Goal: Check status: Check status

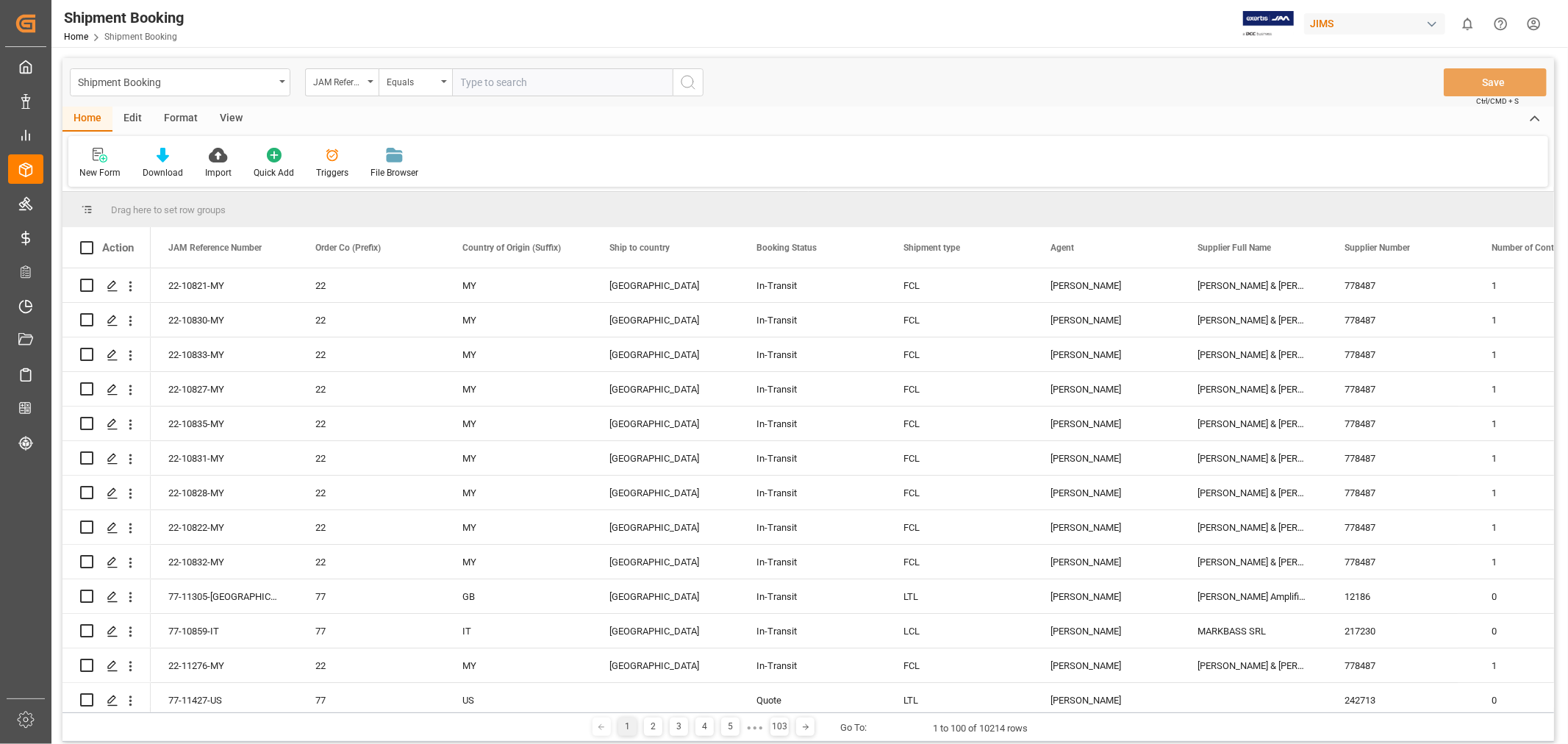
click at [505, 89] on input "text" at bounding box center [562, 82] width 221 height 27
paste input "77-10797-NL"
type input "77-10797-NL"
click at [691, 83] on icon "search button" at bounding box center [688, 82] width 18 height 18
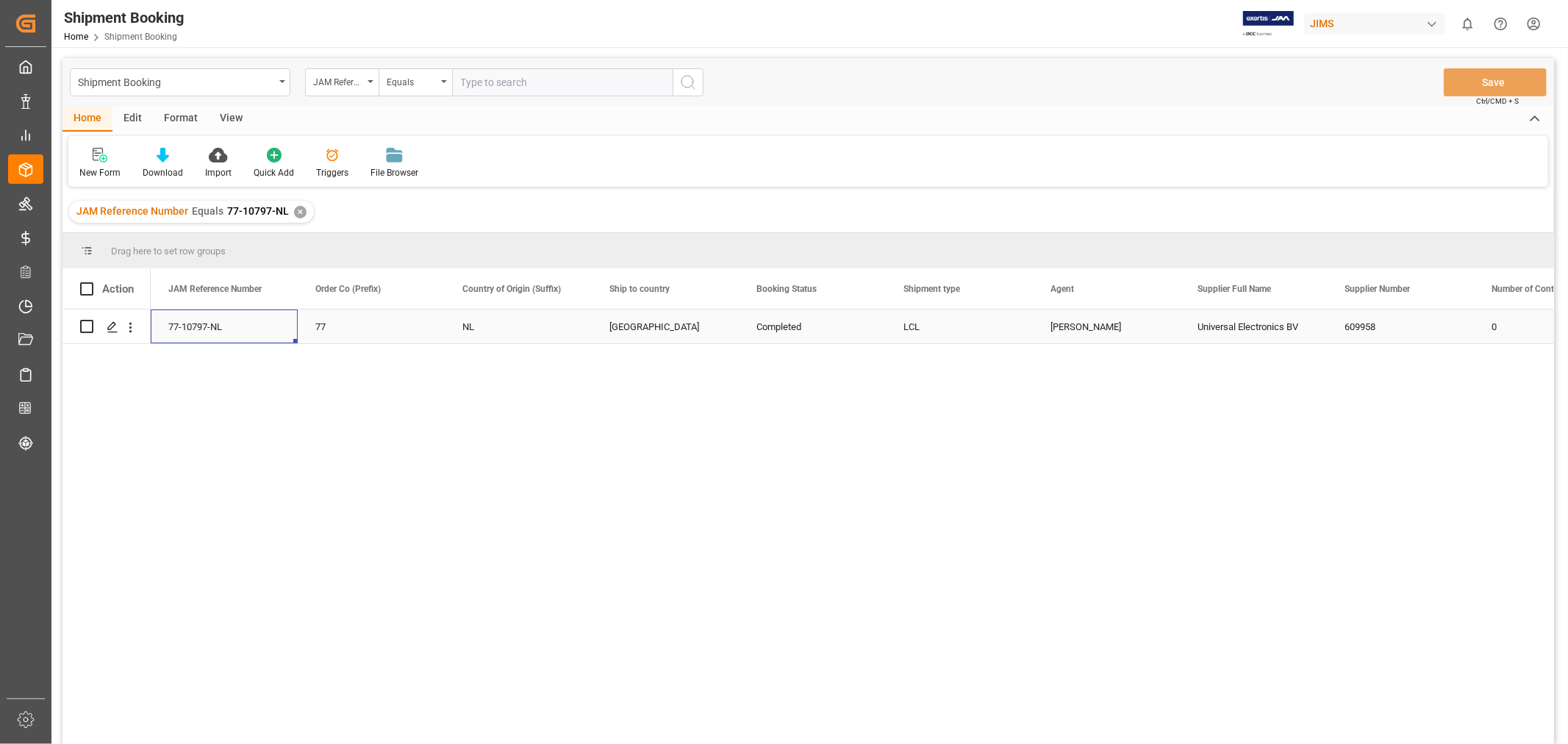
click at [237, 317] on div "77-10797-NL" at bounding box center [224, 326] width 147 height 34
click at [101, 333] on div "Press SPACE to select this row." at bounding box center [112, 327] width 22 height 27
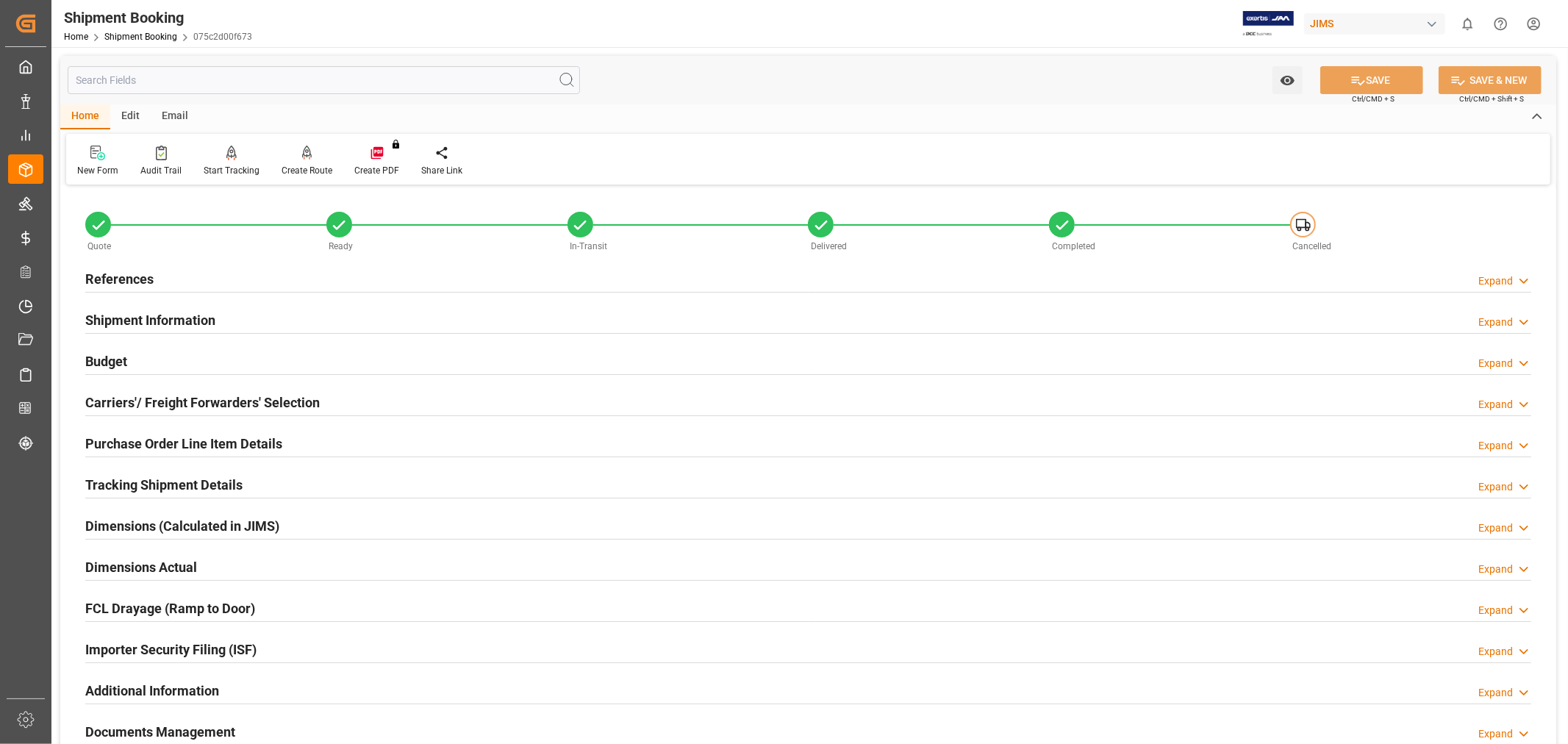
scroll to position [260, 0]
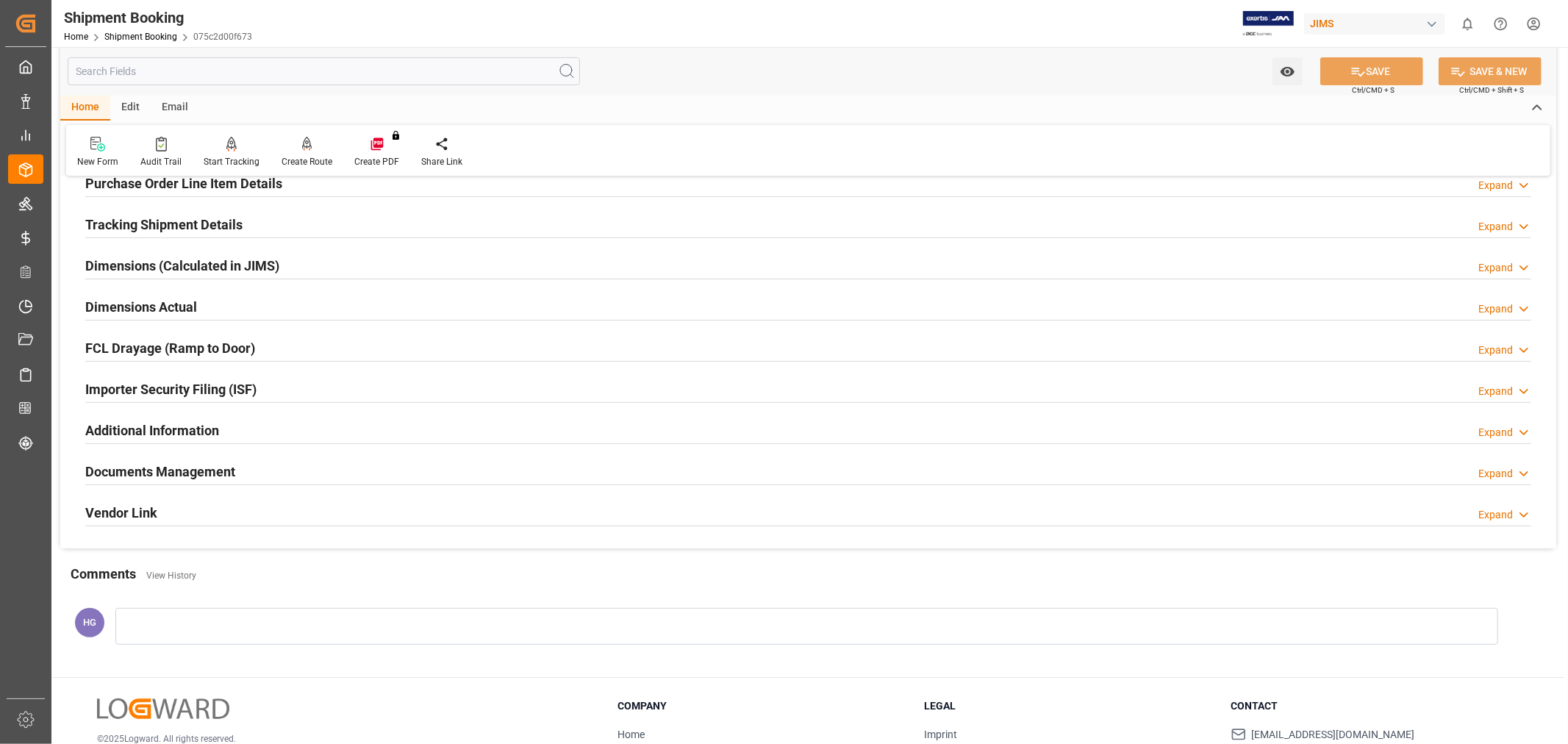
click at [127, 474] on h2 "Documents Management" at bounding box center [160, 471] width 150 height 20
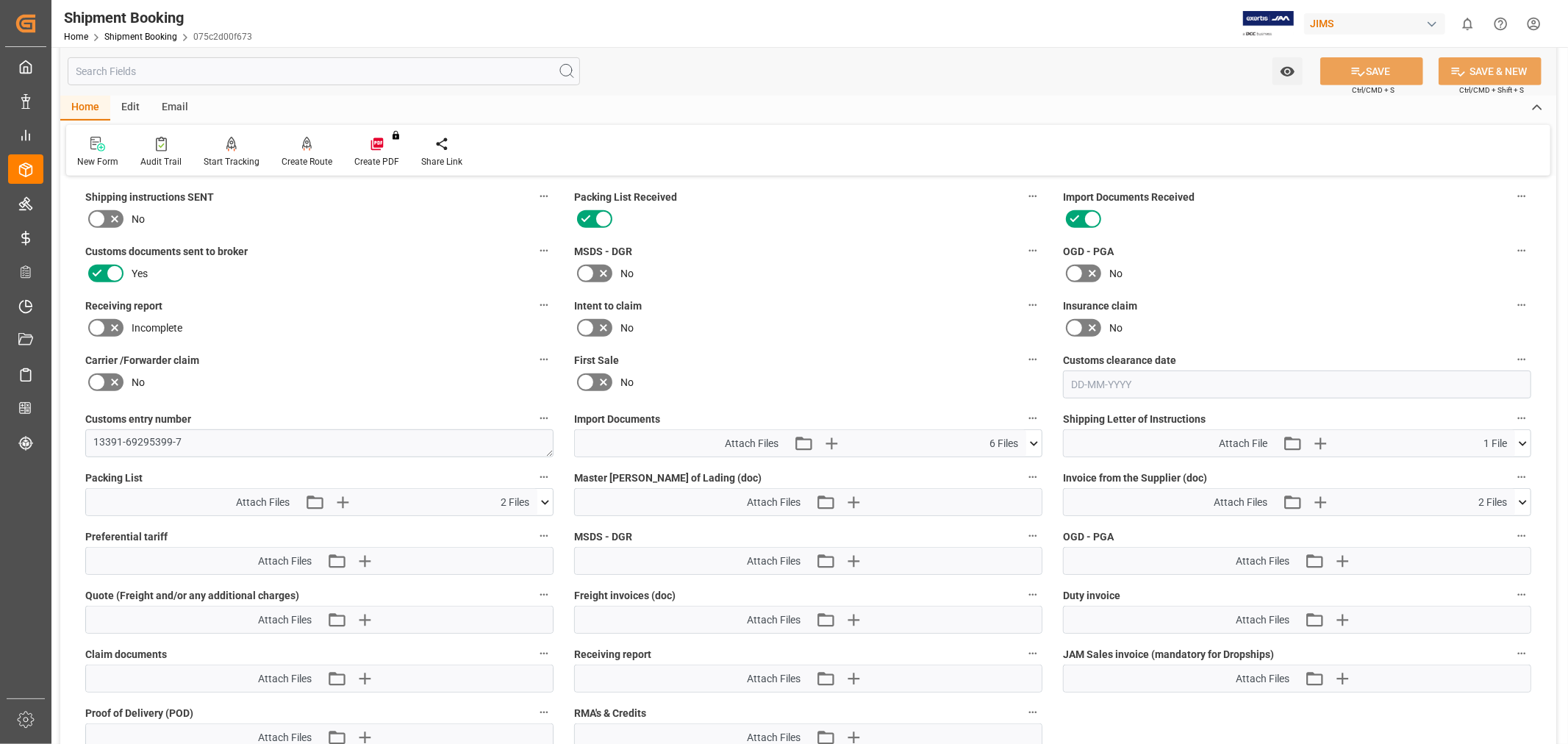
scroll to position [586, 0]
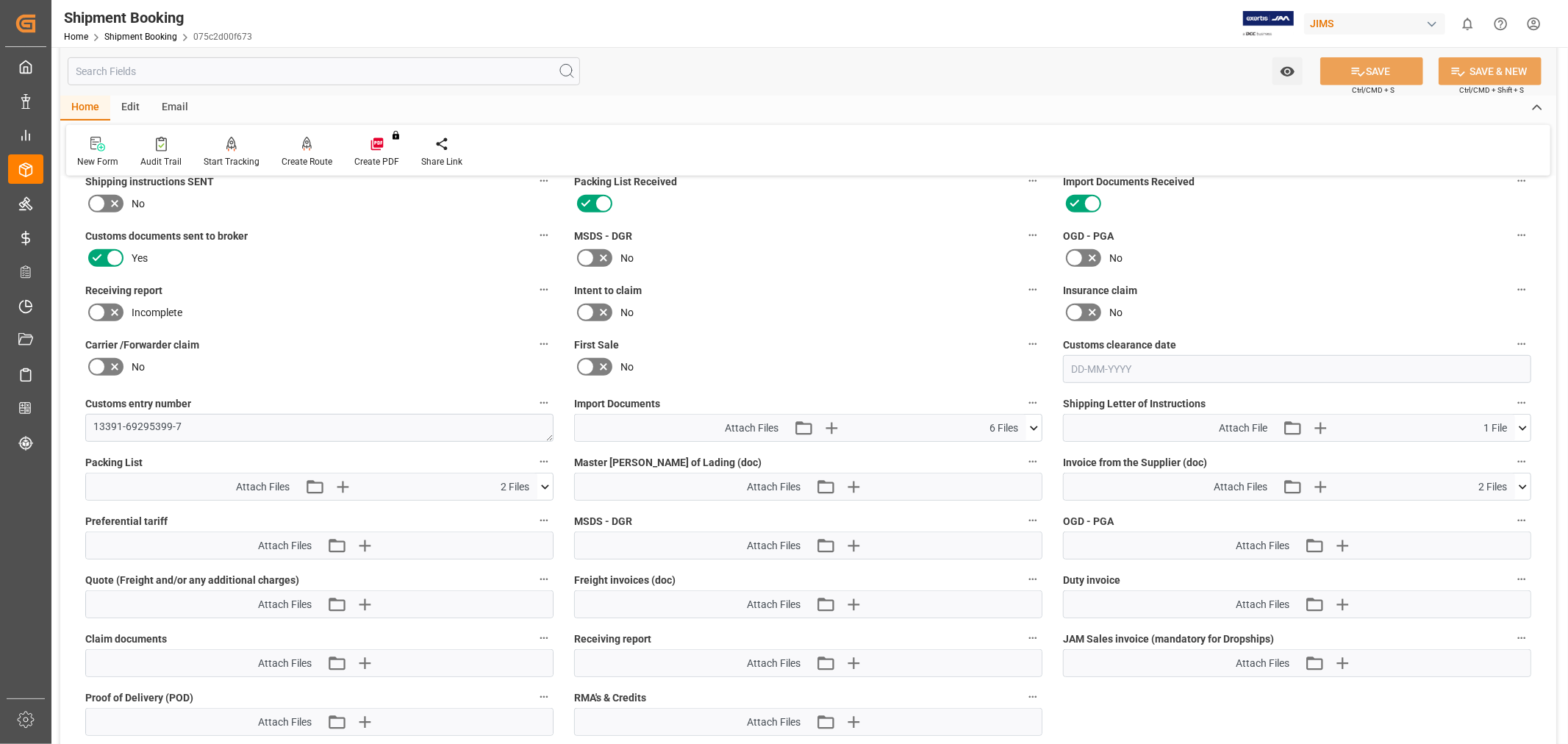
click at [99, 309] on icon at bounding box center [97, 311] width 9 height 6
click at [0, 0] on input "checkbox" at bounding box center [0, 0] width 0 height 0
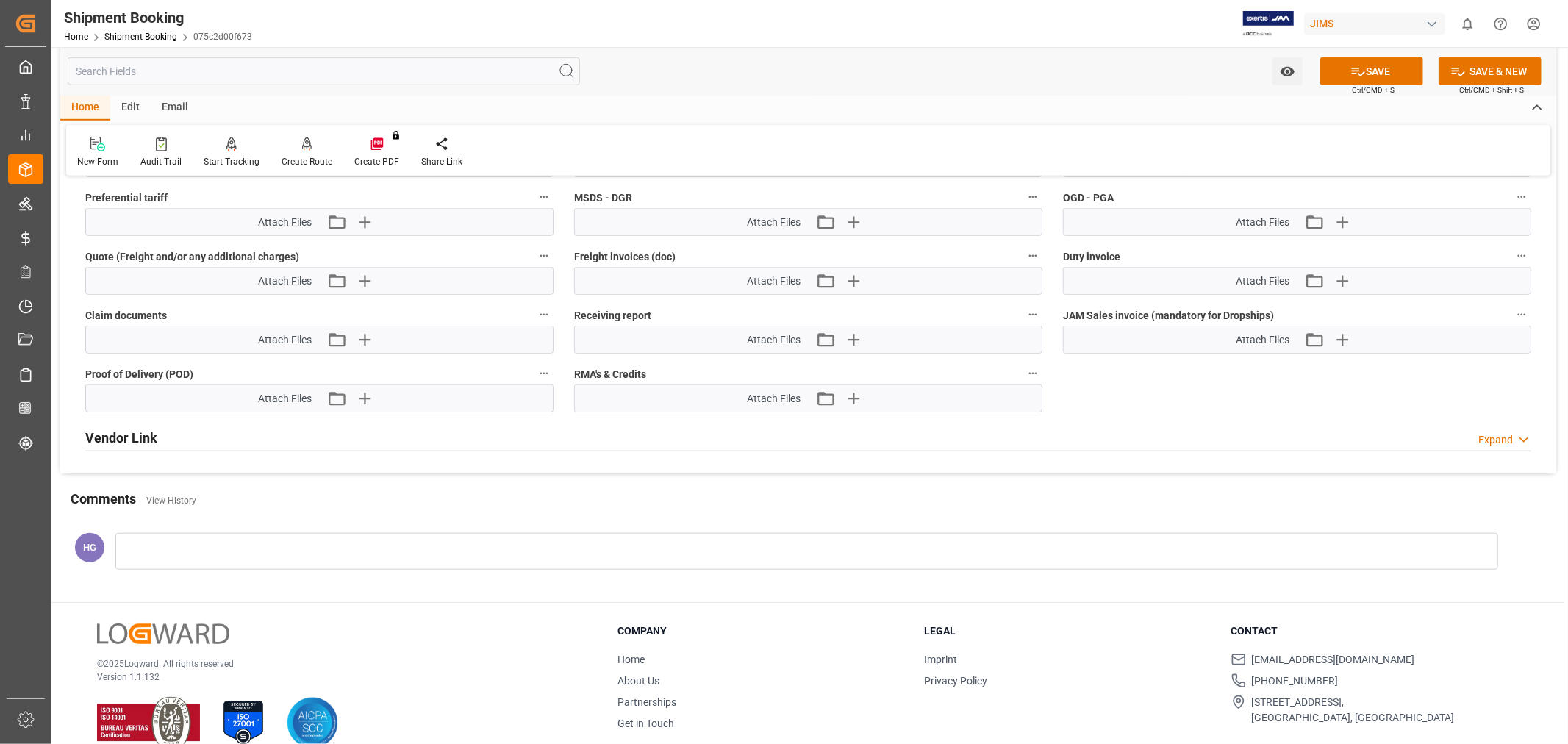
scroll to position [913, 0]
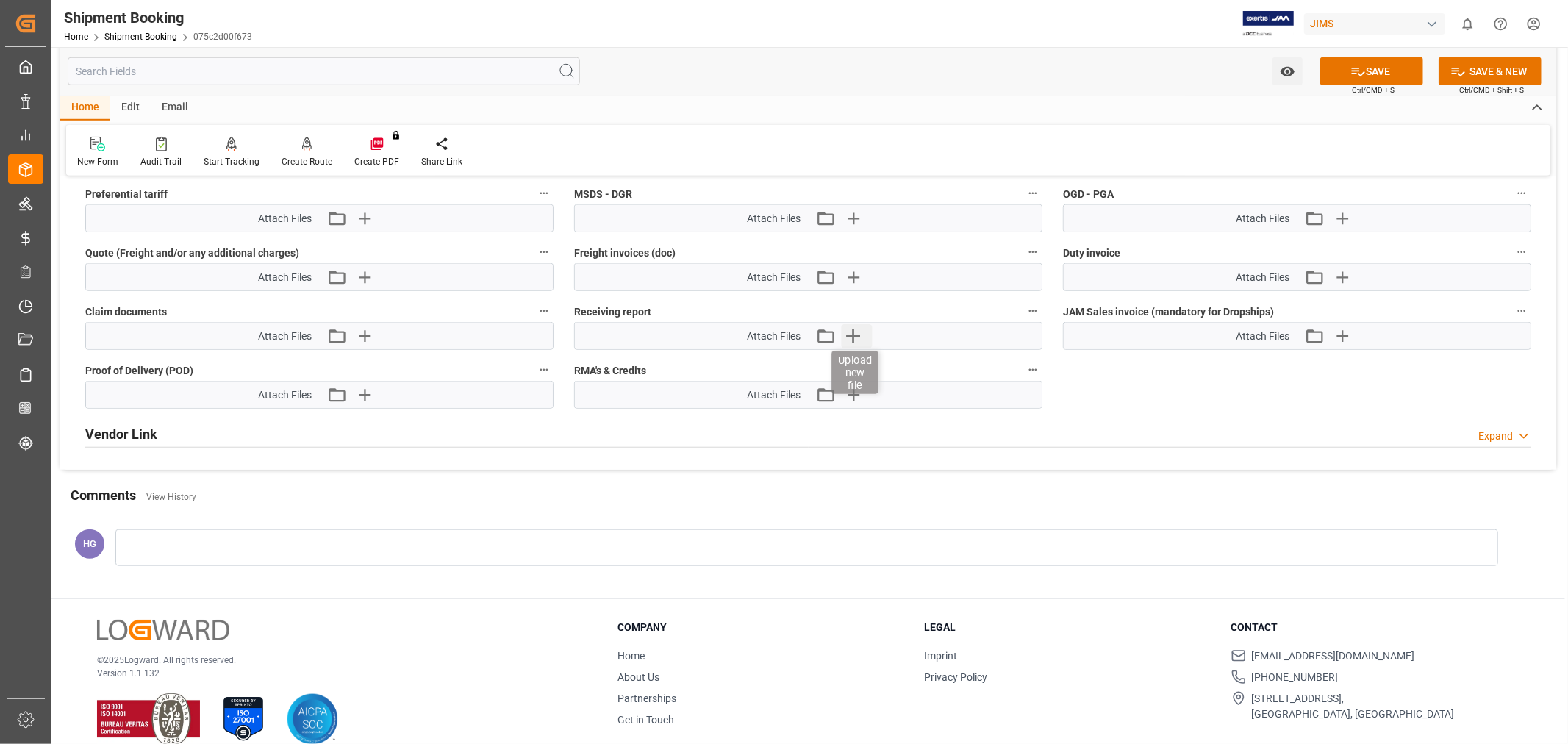
click at [862, 333] on icon "button" at bounding box center [852, 335] width 24 height 24
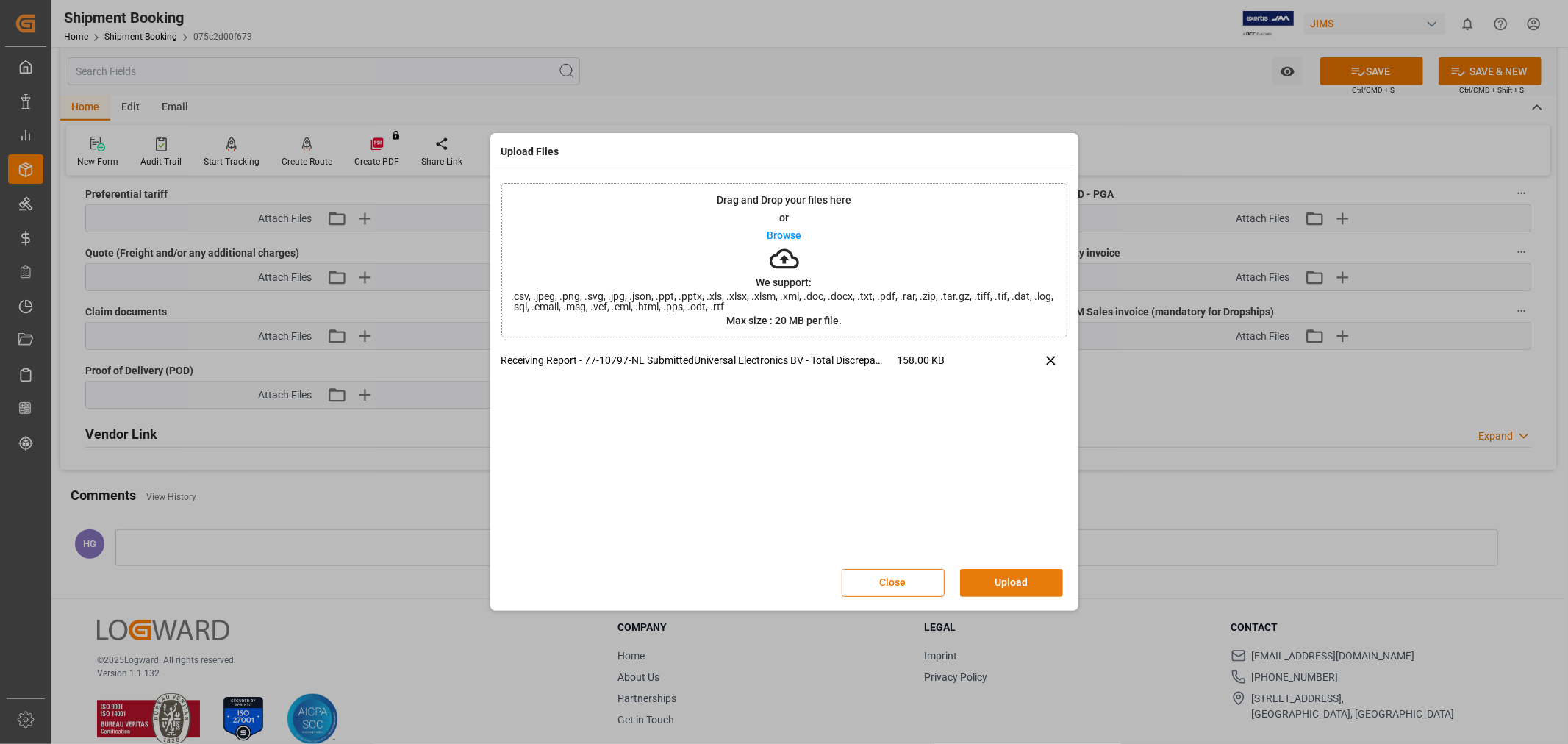
click at [1010, 578] on button "Upload" at bounding box center [1011, 582] width 103 height 27
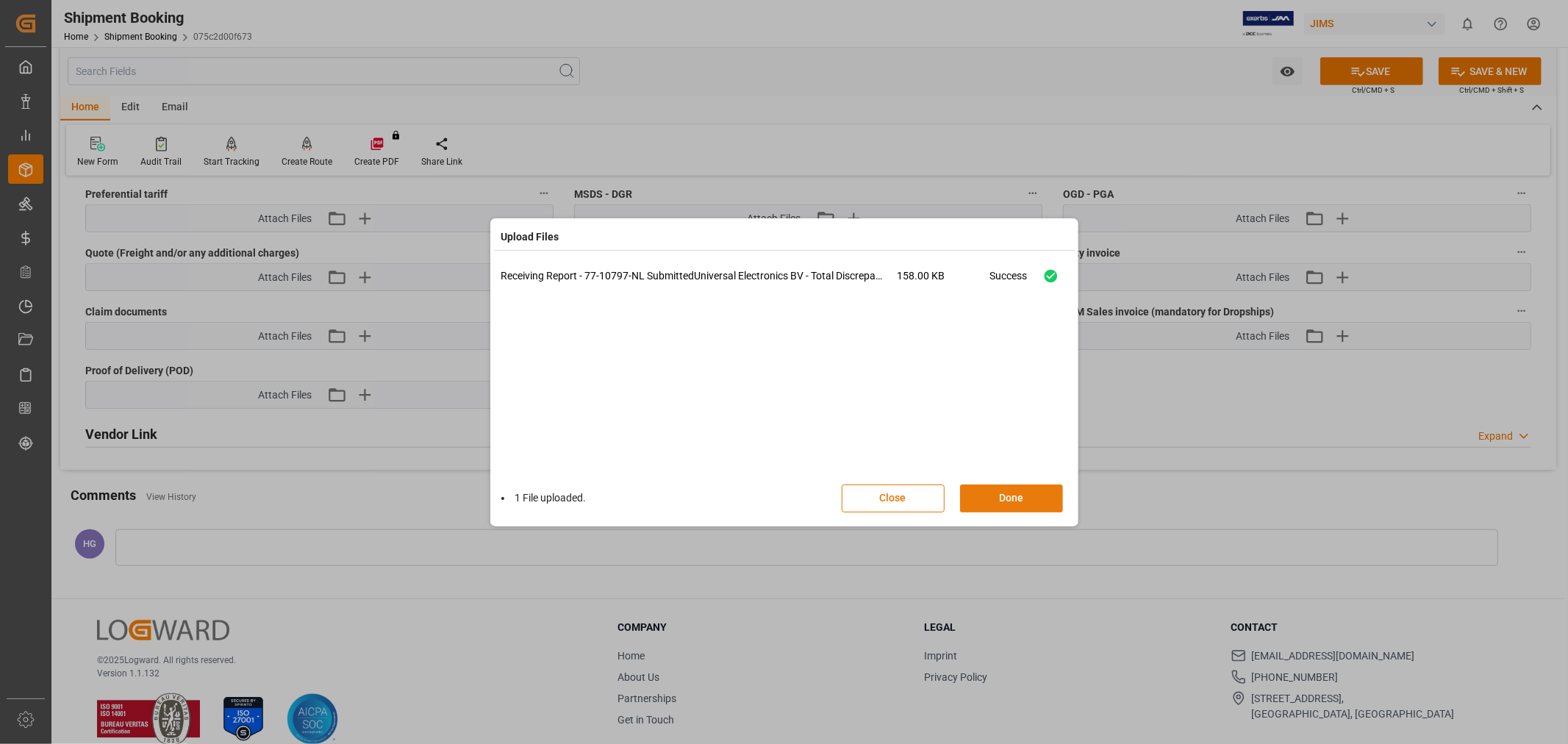
click at [987, 493] on button "Done" at bounding box center [1011, 497] width 103 height 27
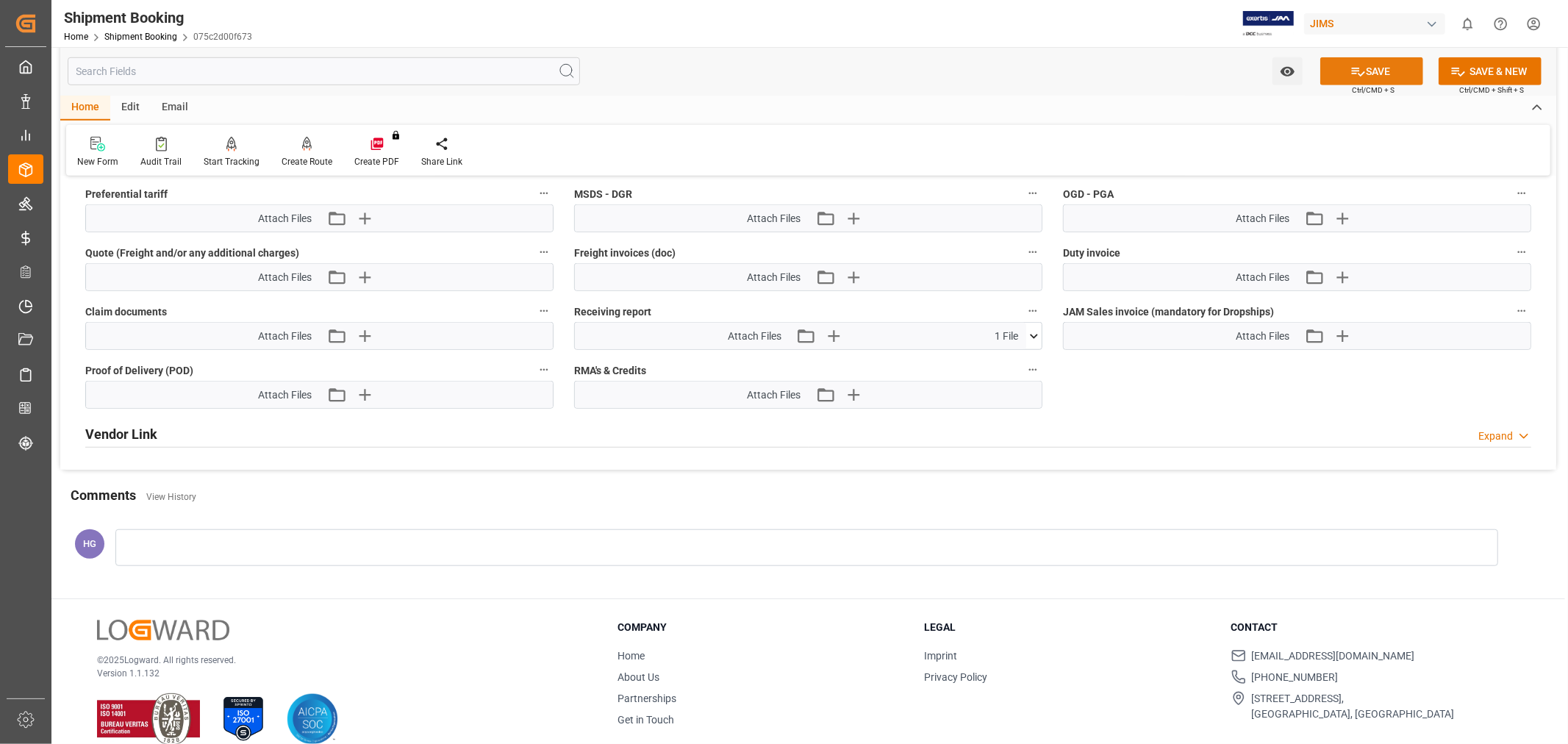
click at [1360, 76] on icon at bounding box center [1357, 71] width 15 height 15
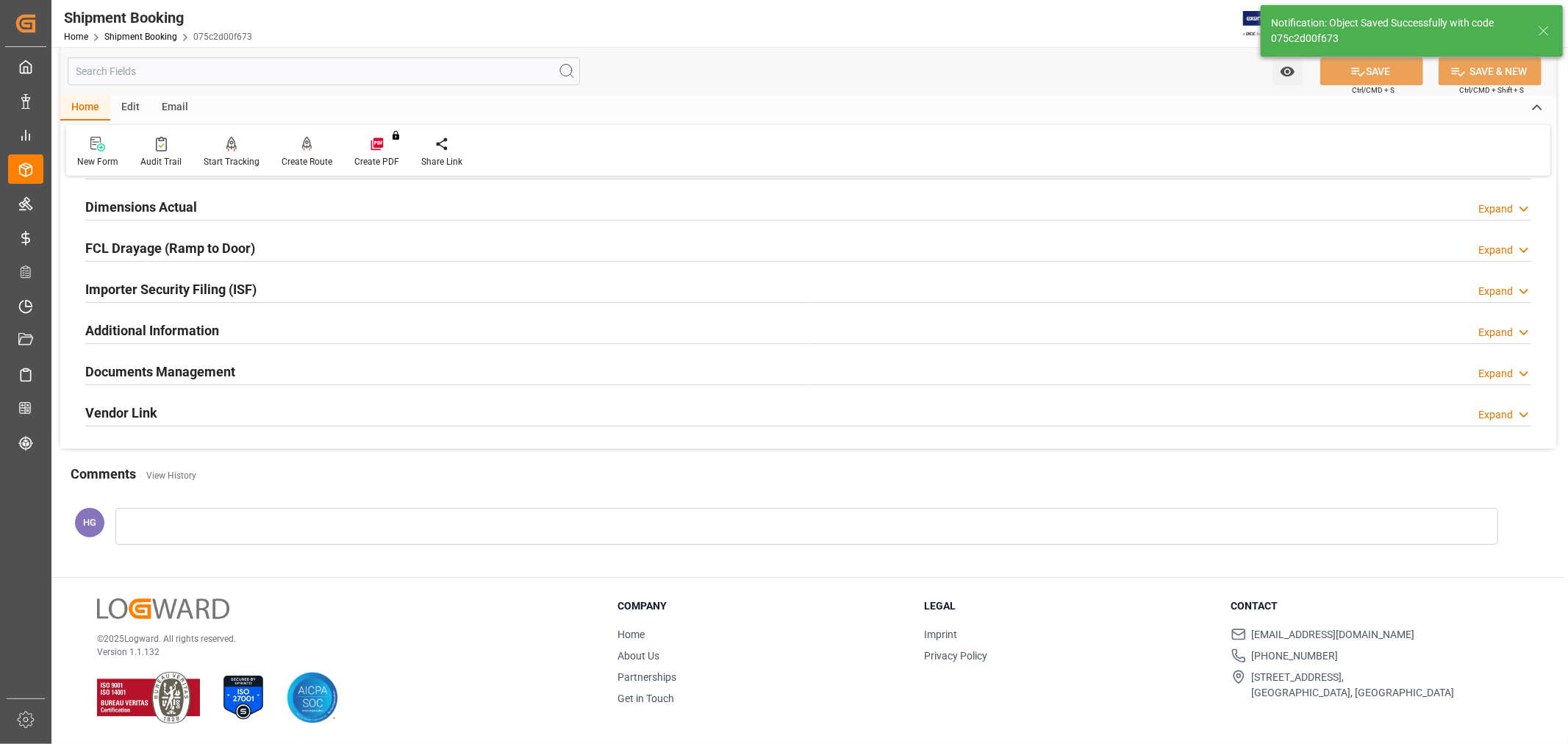
scroll to position [341, 0]
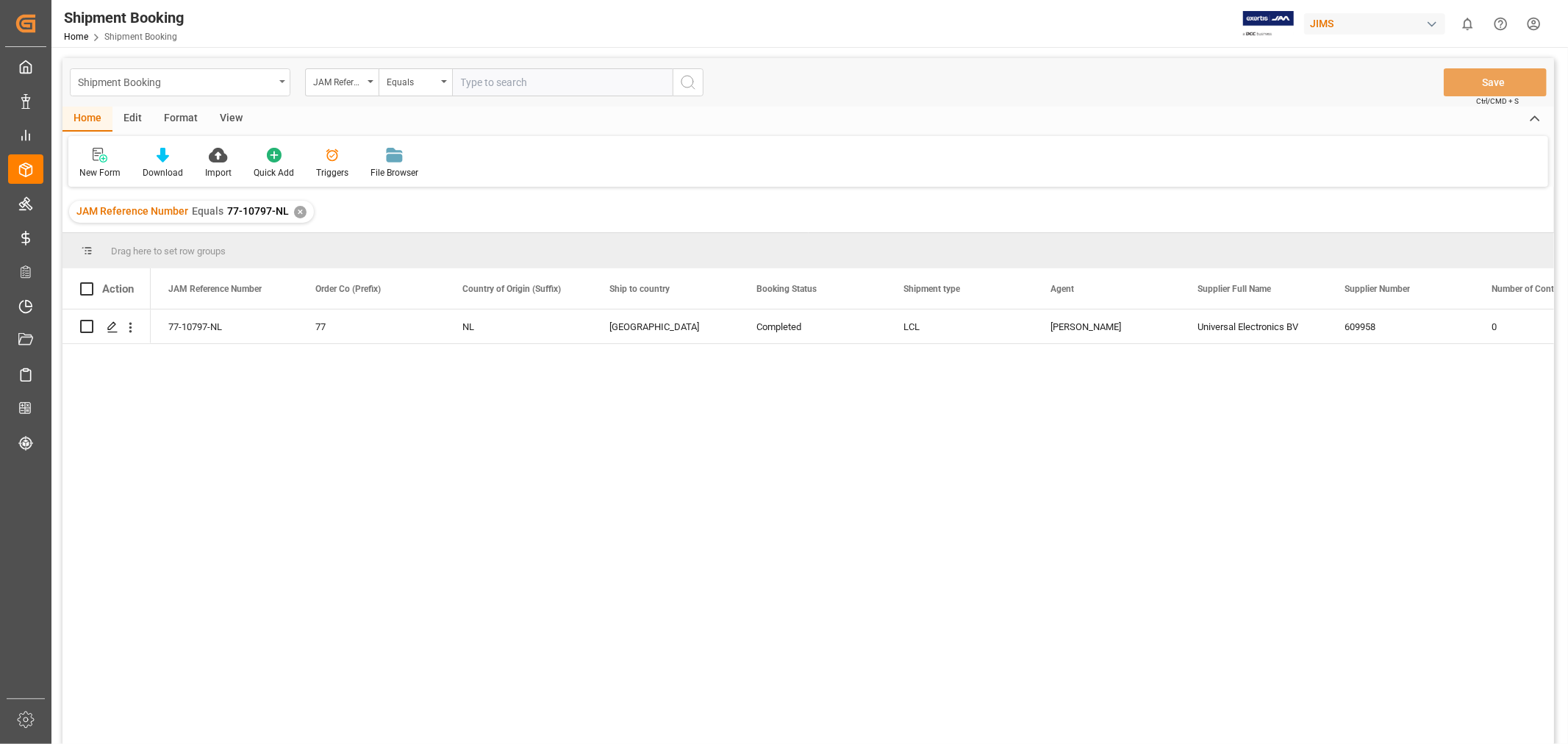
click at [158, 82] on div "Shipment Booking" at bounding box center [176, 81] width 196 height 19
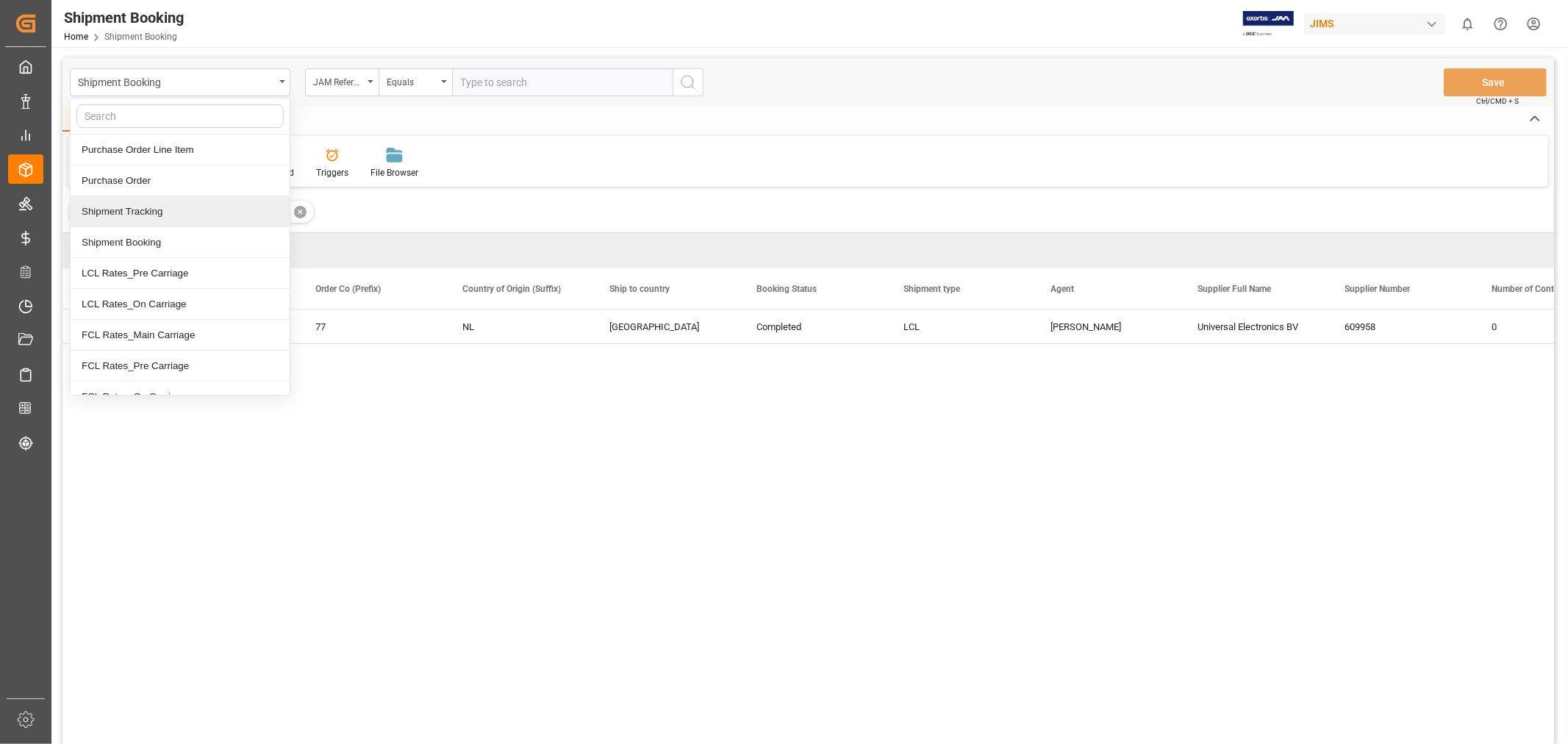
click at [168, 204] on div "Shipment Tracking" at bounding box center [180, 211] width 219 height 31
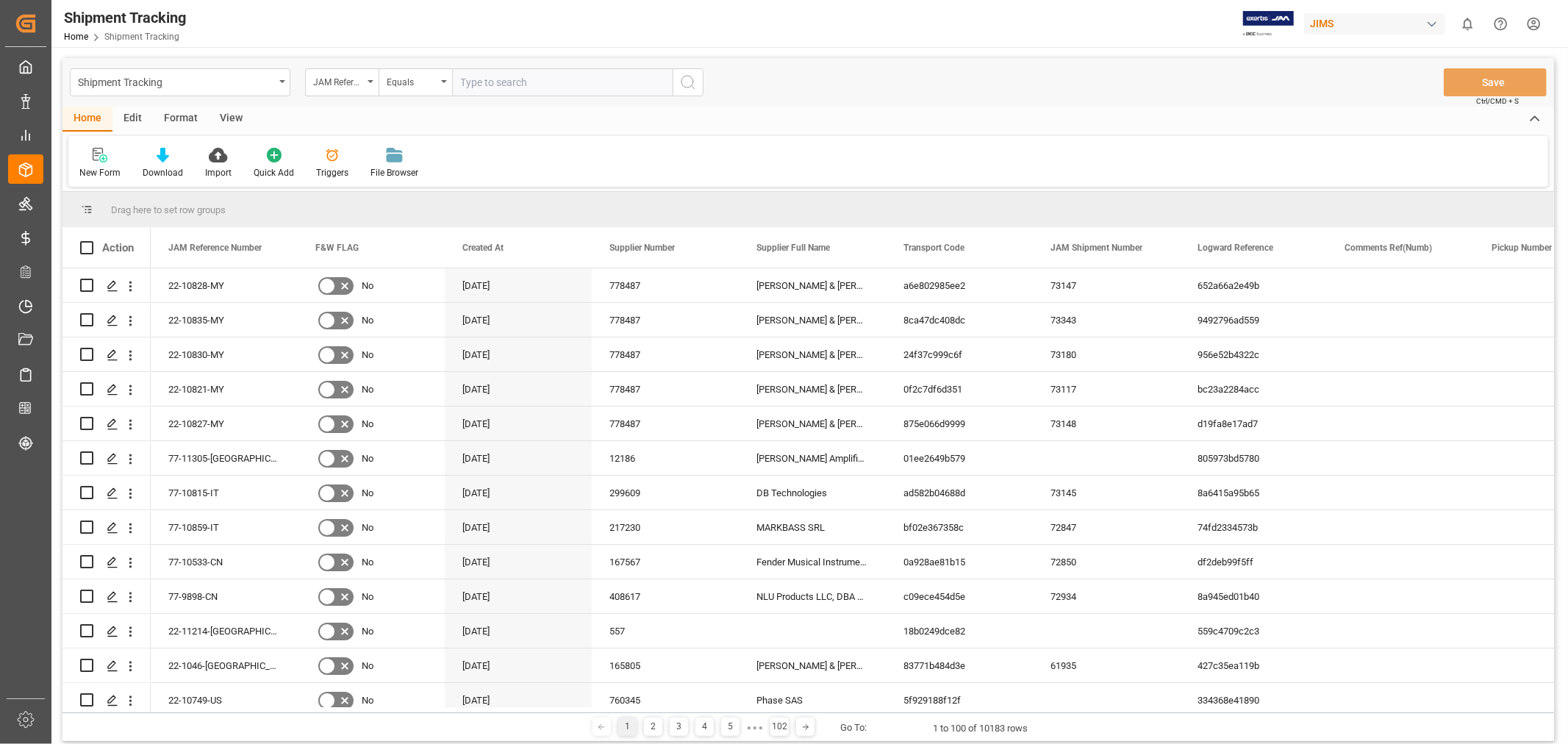
click at [537, 86] on input "text" at bounding box center [562, 82] width 221 height 27
paste input "77-10797-NL"
type input "77-10797-NL"
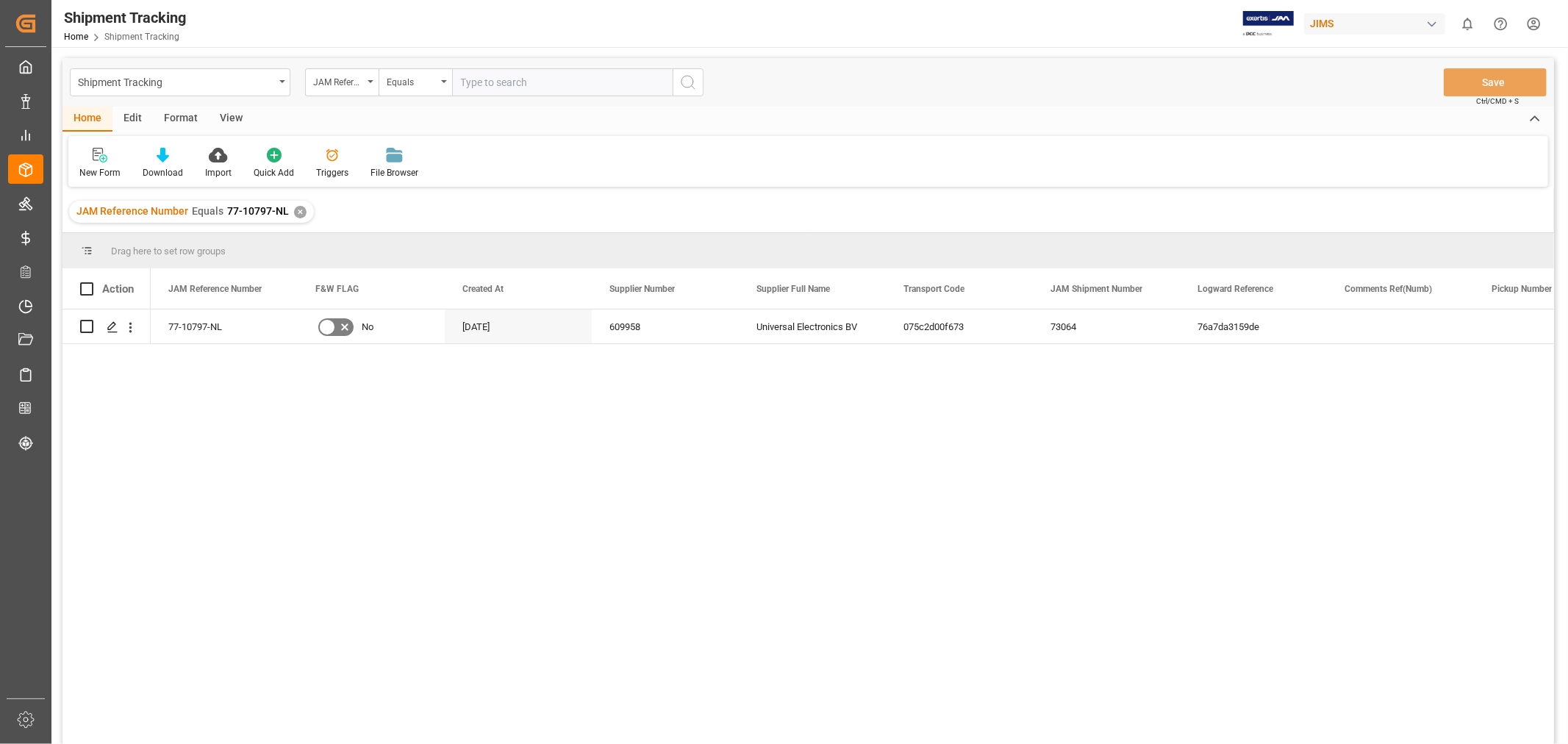
click at [231, 116] on div "View" at bounding box center [231, 119] width 45 height 25
click at [93, 167] on div "Default" at bounding box center [93, 172] width 28 height 13
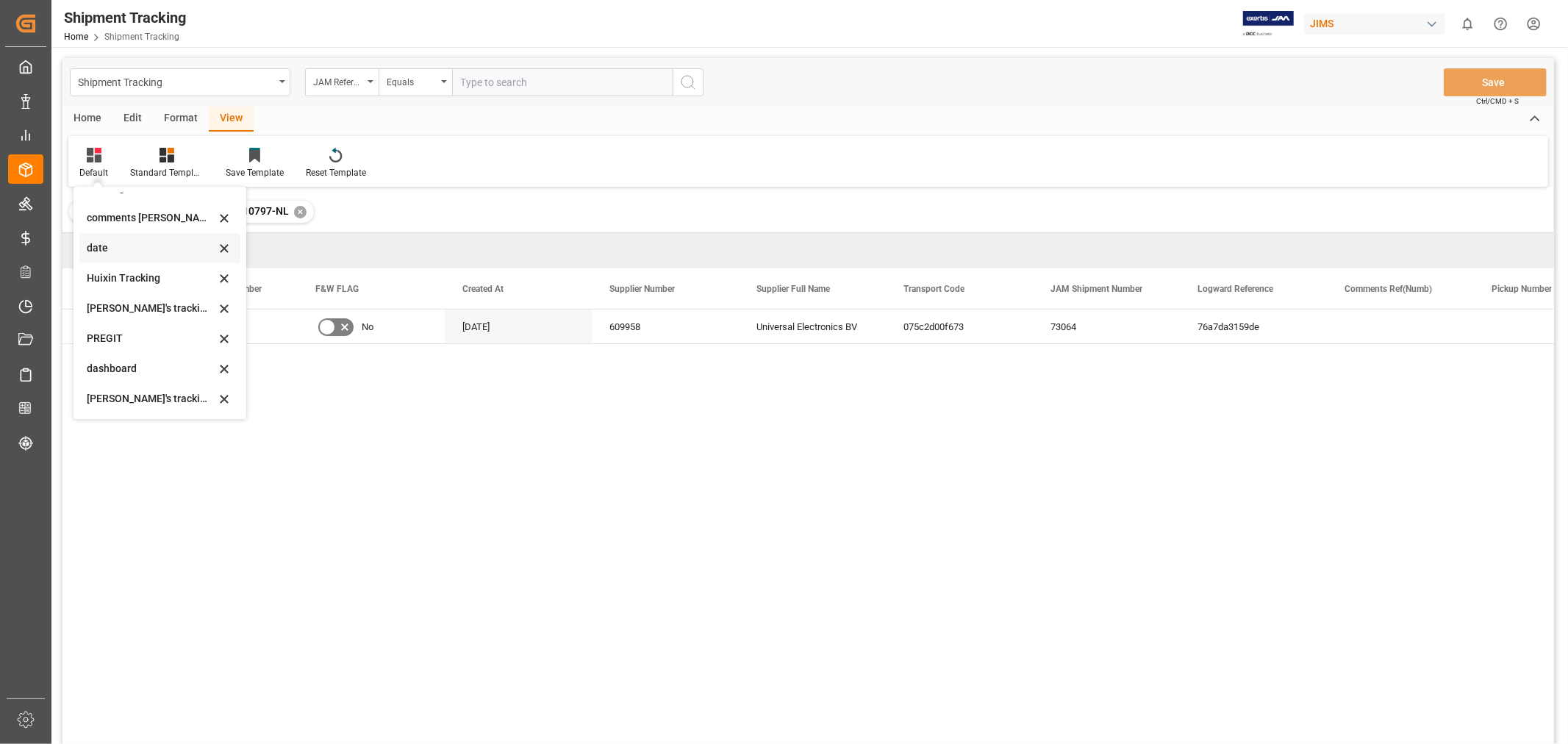
scroll to position [321, 0]
click at [141, 247] on div "Huixin's tracking all_sample" at bounding box center [151, 247] width 129 height 15
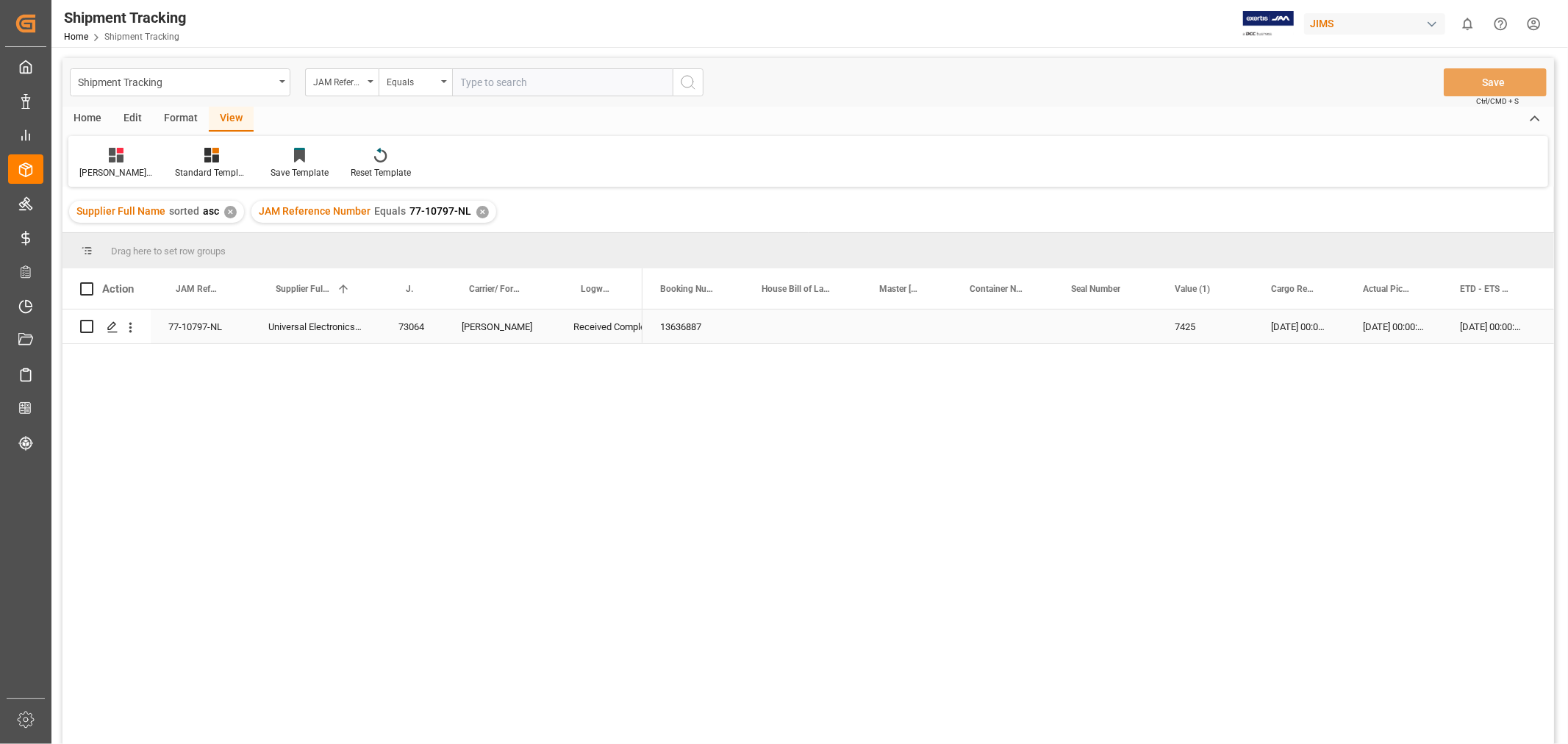
click at [1358, 332] on div "12-09-2025 00:00:00" at bounding box center [1393, 326] width 97 height 34
click at [741, 333] on div "Press SPACE to select this row." at bounding box center [745, 326] width 147 height 34
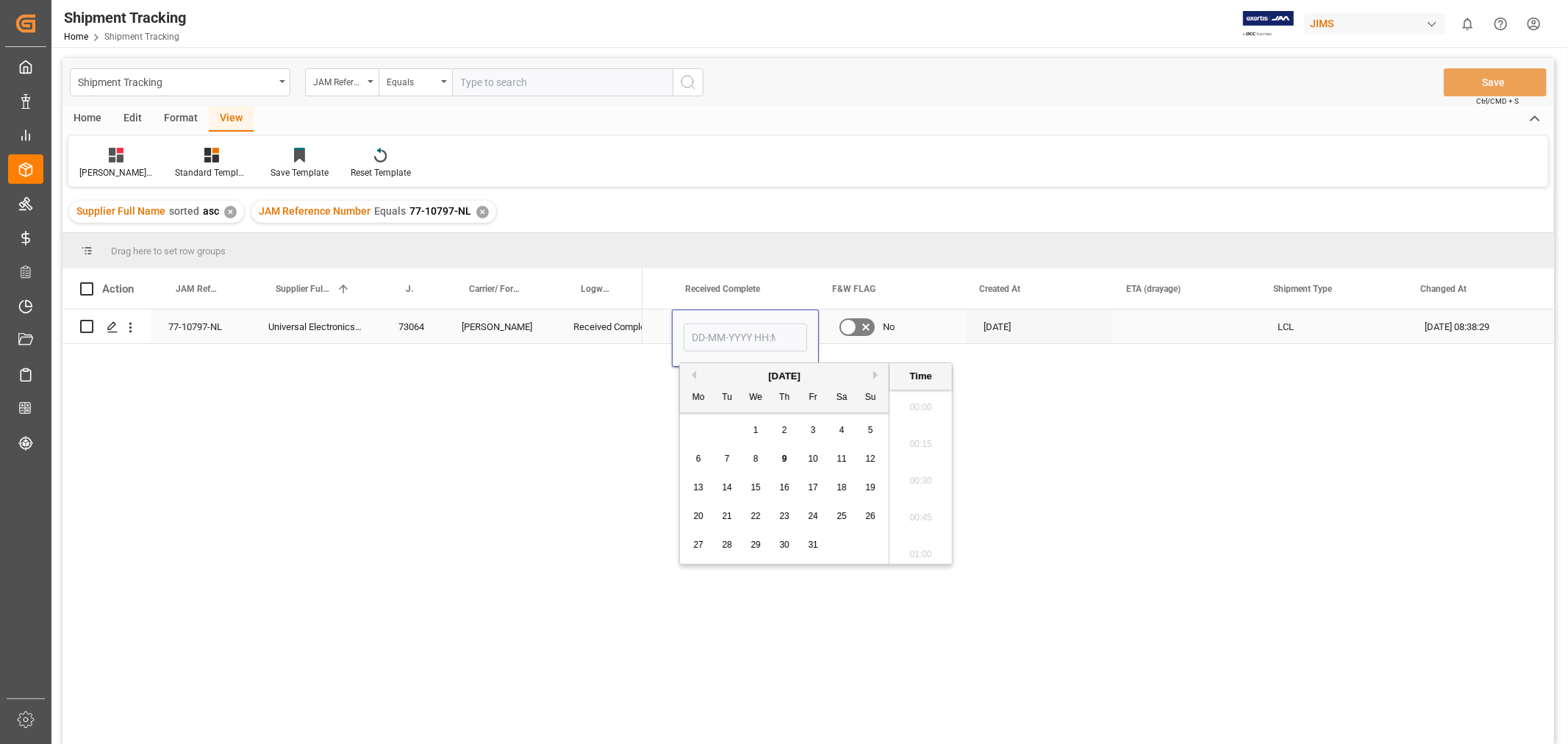
scroll to position [1290, 0]
click at [783, 463] on span "9" at bounding box center [785, 458] width 5 height 11
type input "09-10-2025 00:00"
click at [1027, 334] on div "29-08-2025" at bounding box center [1039, 326] width 147 height 34
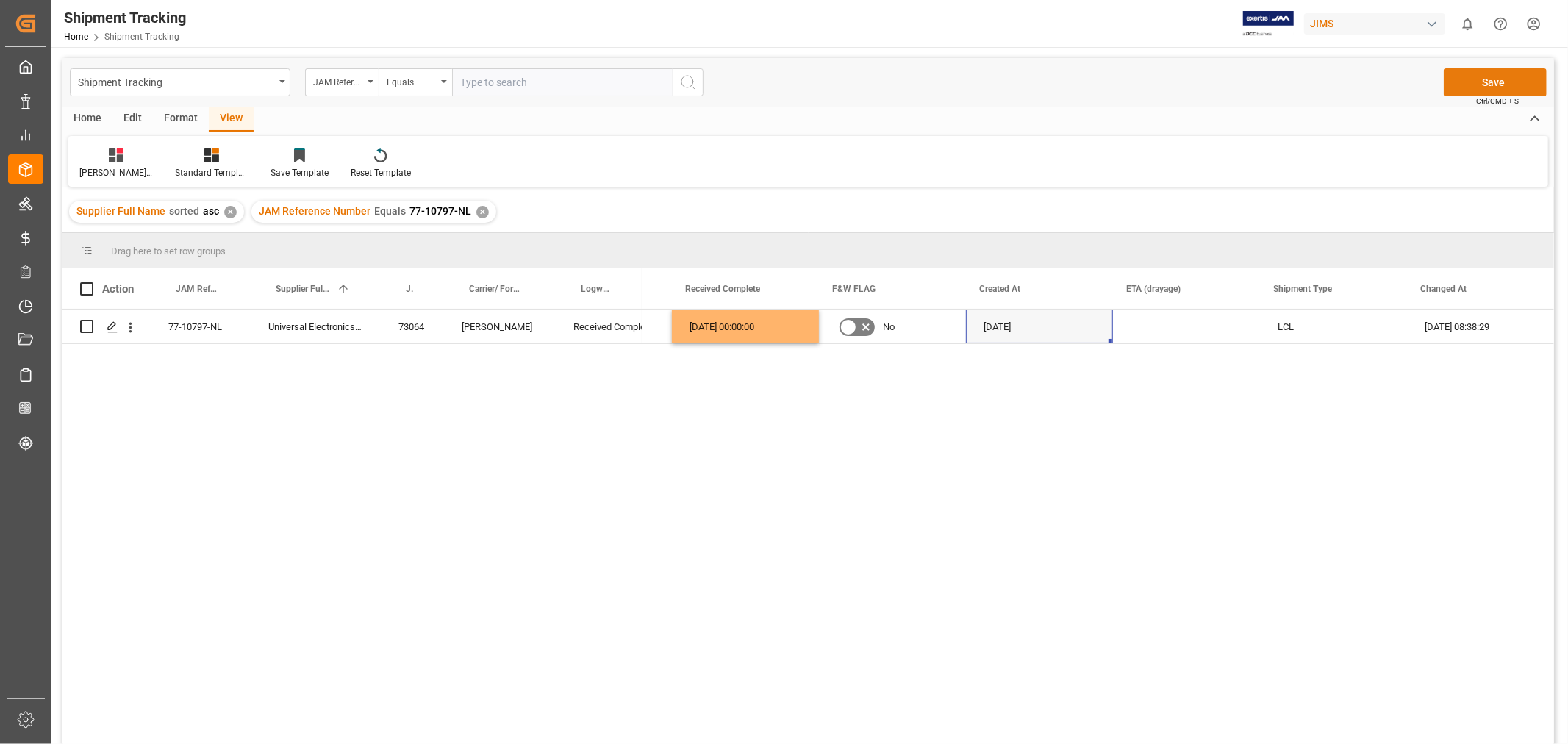
click at [1500, 89] on button "Save" at bounding box center [1495, 82] width 103 height 27
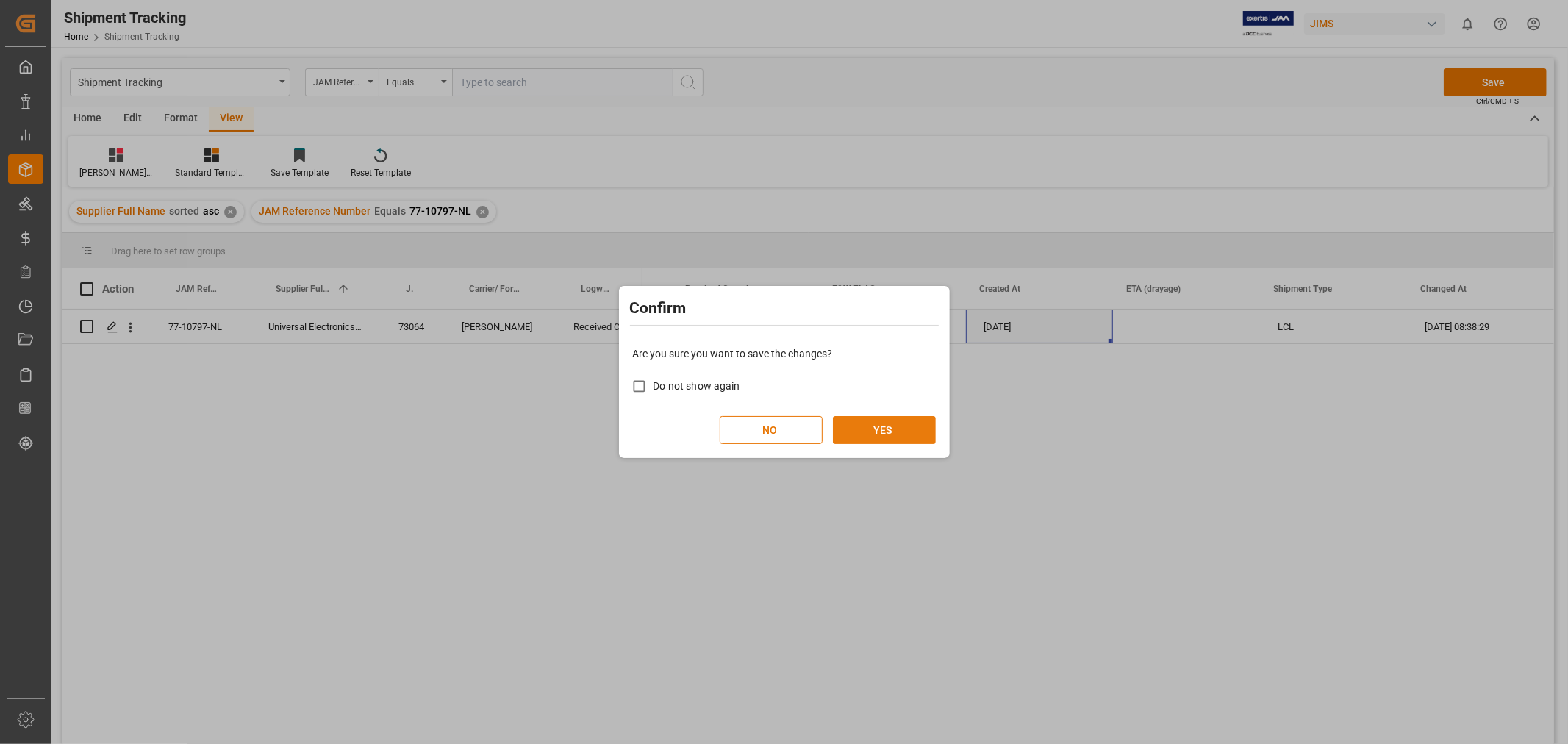
click at [849, 431] on button "YES" at bounding box center [884, 429] width 103 height 27
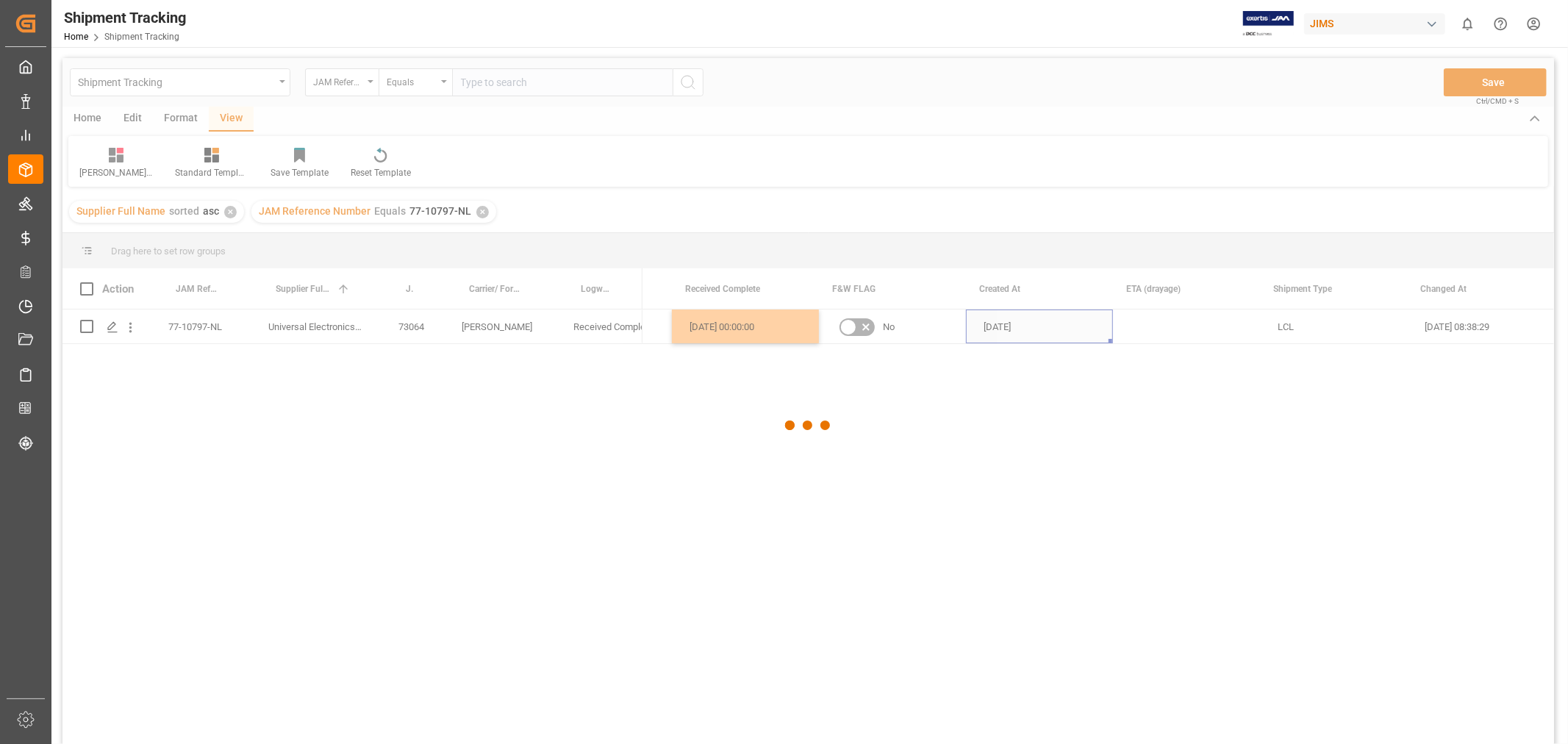
click at [513, 341] on div at bounding box center [807, 425] width 1491 height 735
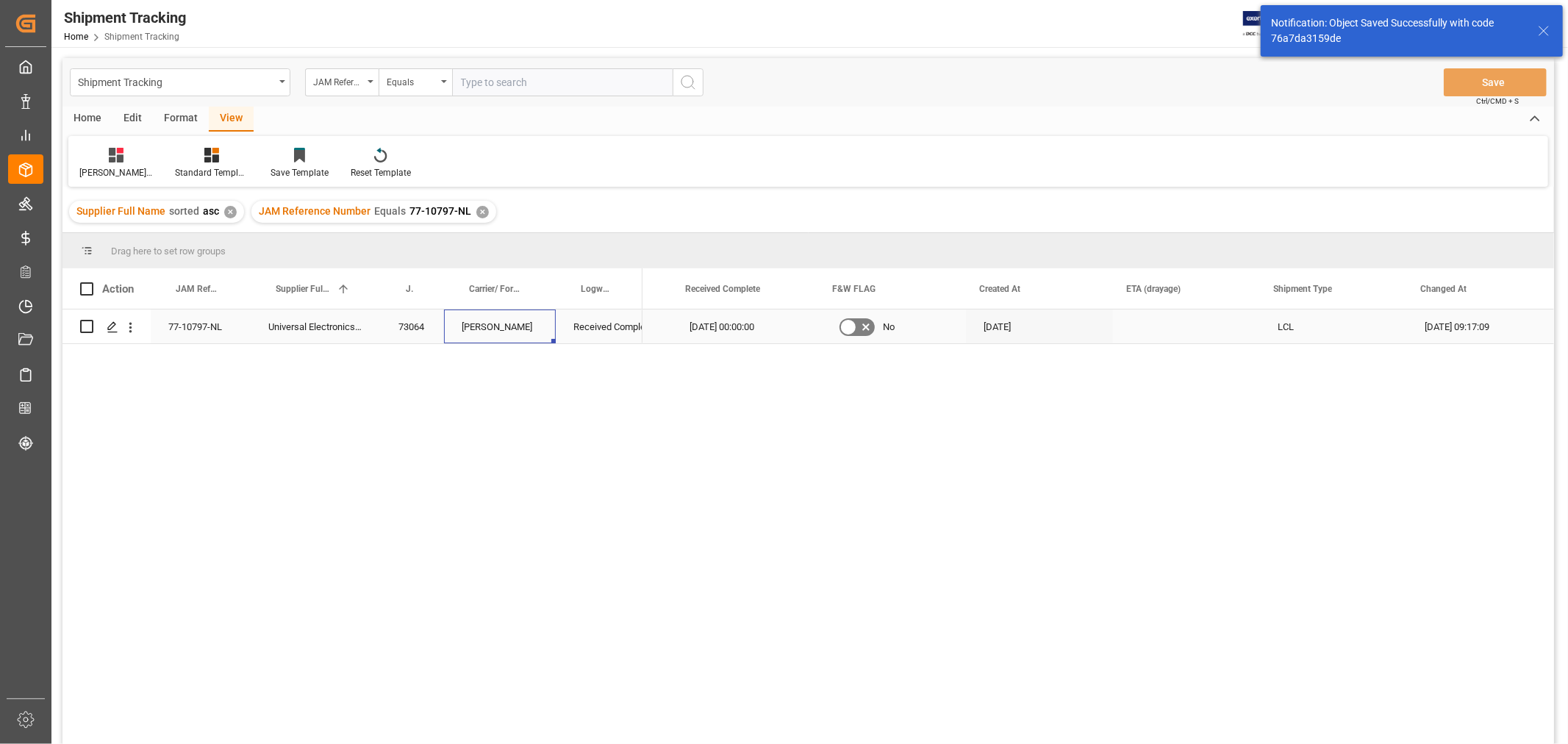
click at [509, 334] on div "[PERSON_NAME]" at bounding box center [500, 326] width 112 height 34
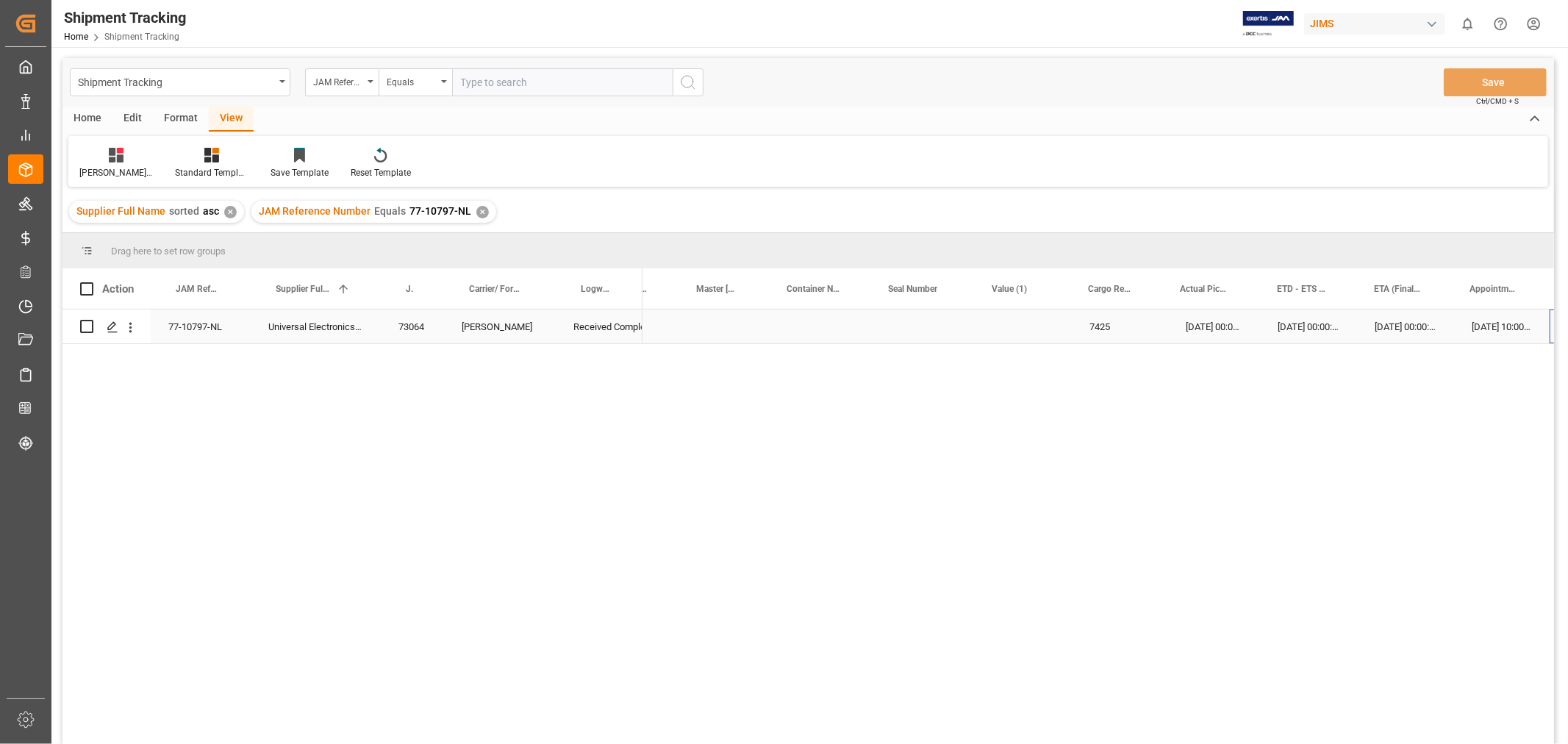
scroll to position [0, 183]
click at [465, 208] on span "77-10797-NL" at bounding box center [441, 210] width 62 height 12
click at [476, 209] on div "✕" at bounding box center [482, 212] width 12 height 12
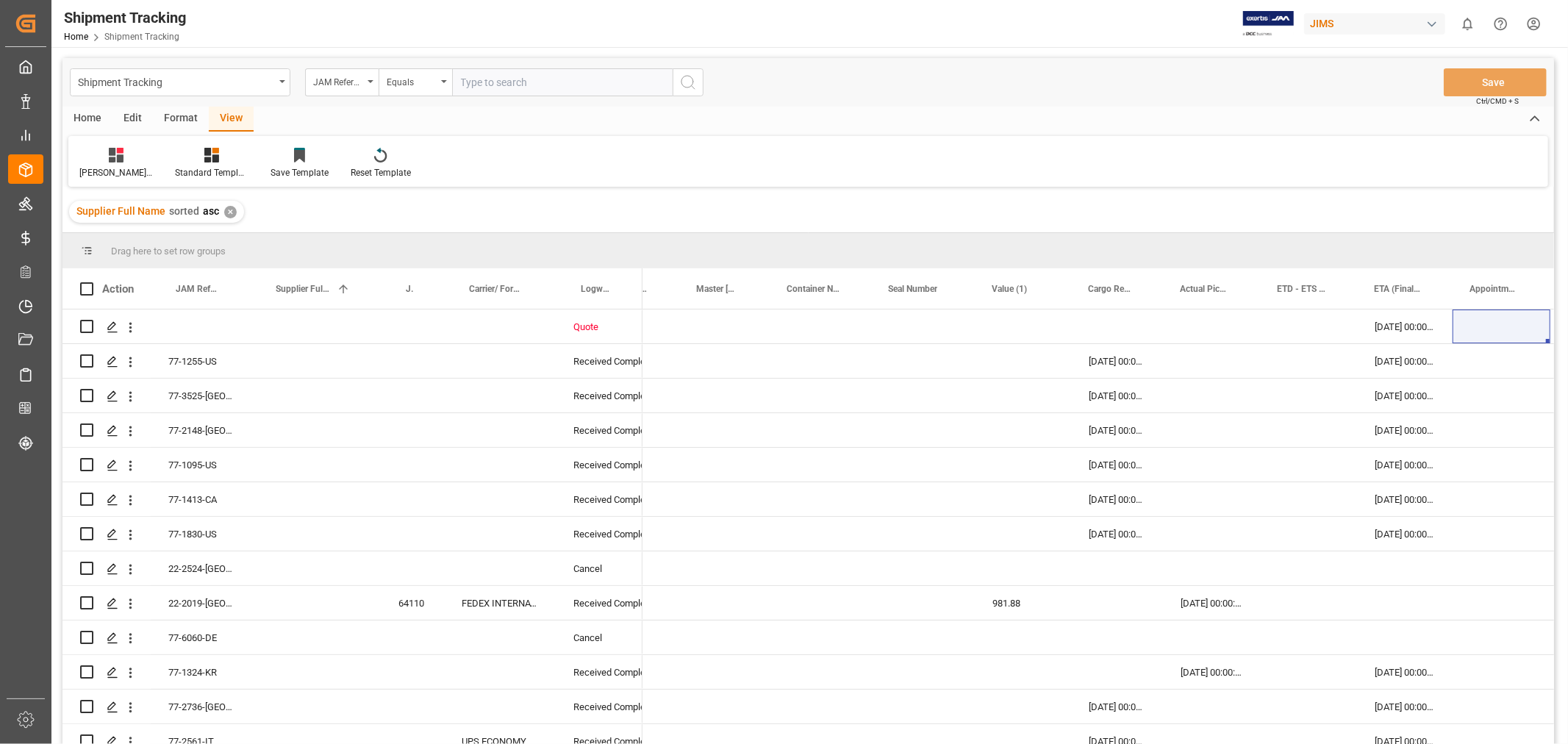
click at [476, 87] on input "text" at bounding box center [562, 82] width 221 height 27
type input "77-10297-us"
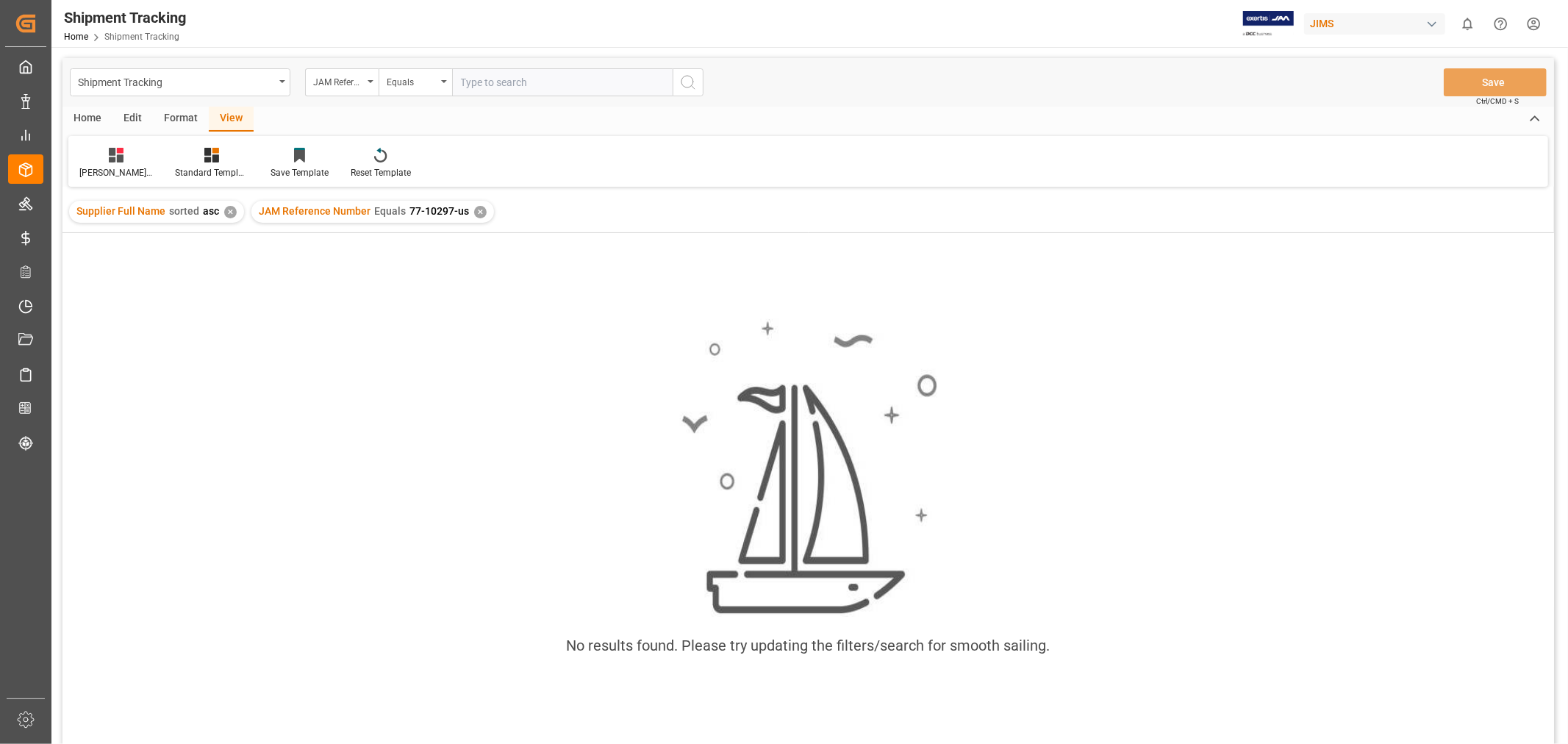
click at [474, 208] on div "✕" at bounding box center [481, 212] width 12 height 12
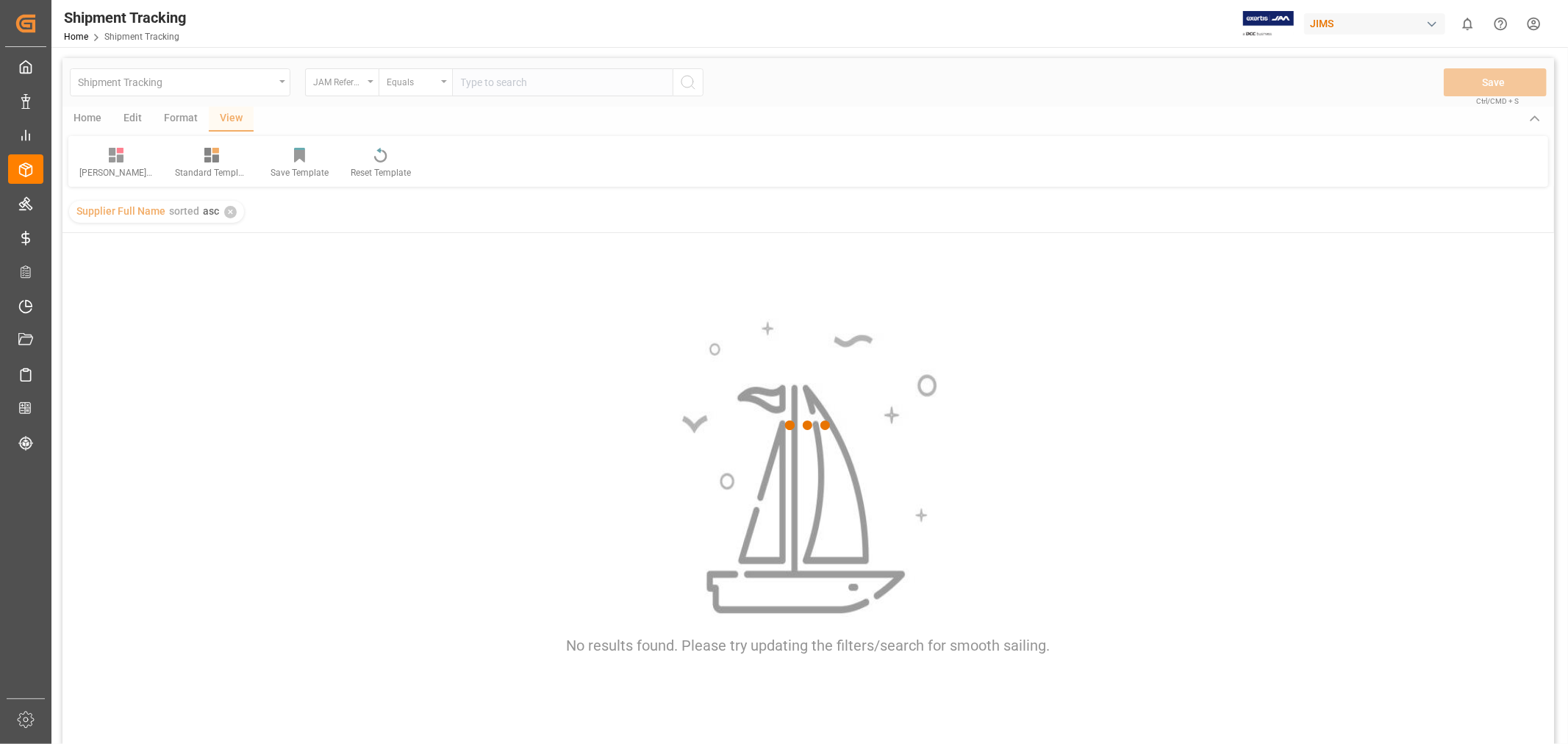
click at [472, 81] on div at bounding box center [807, 425] width 1491 height 735
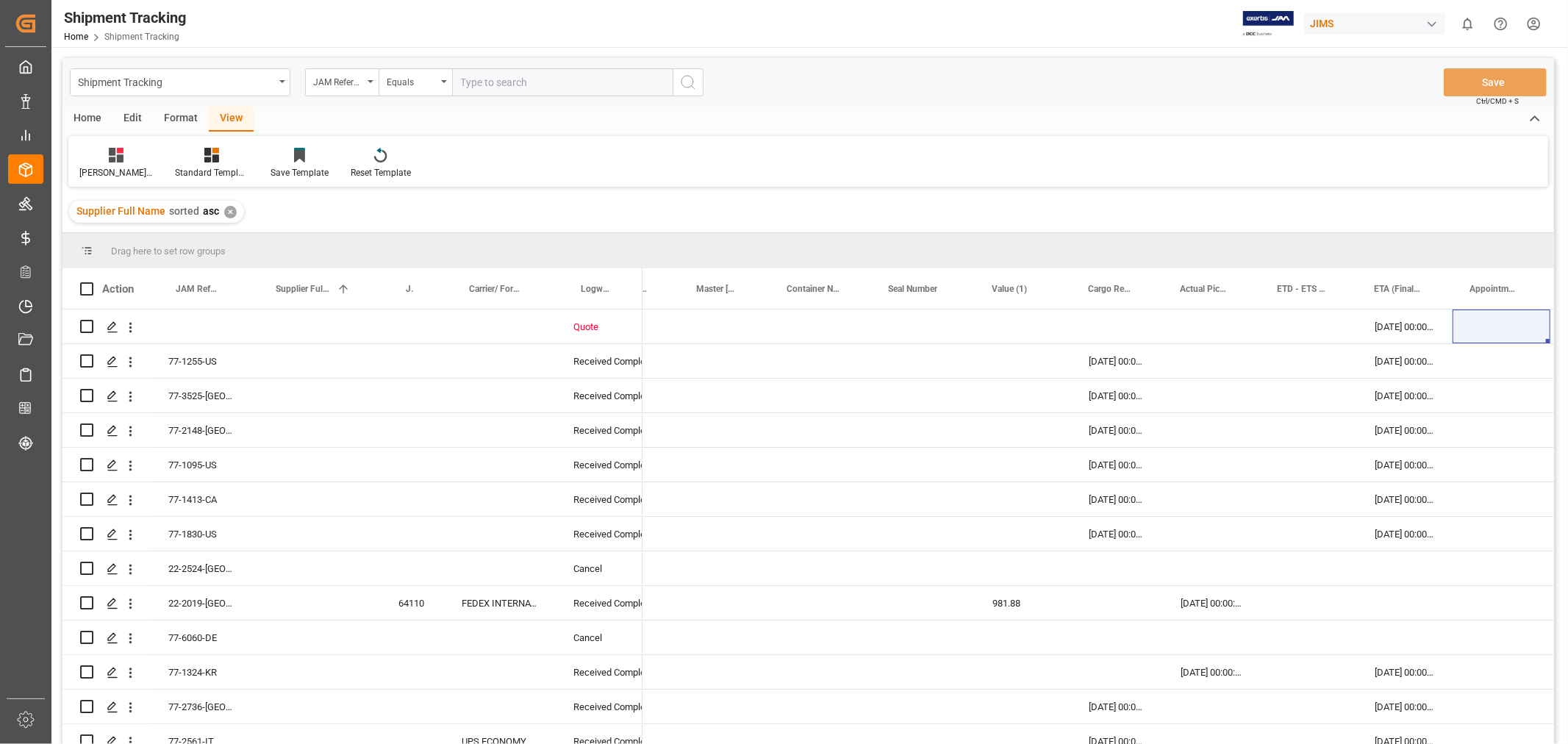
click at [472, 81] on input "text" at bounding box center [562, 82] width 221 height 27
type input "77-11297-us"
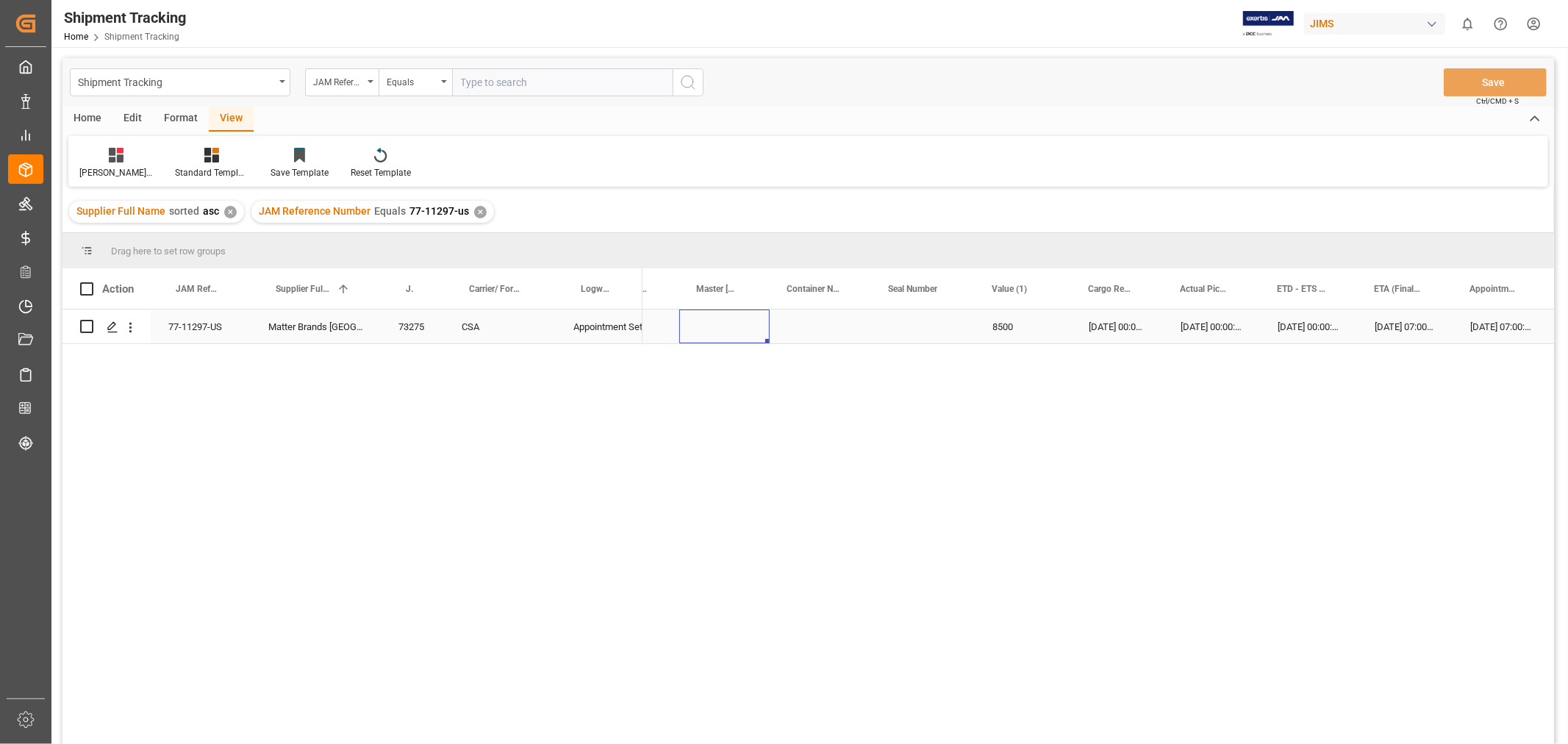
click at [766, 324] on div "Press SPACE to select this row." at bounding box center [725, 326] width 90 height 34
click at [989, 328] on div "8500" at bounding box center [1023, 326] width 97 height 34
